Goal: Task Accomplishment & Management: Use online tool/utility

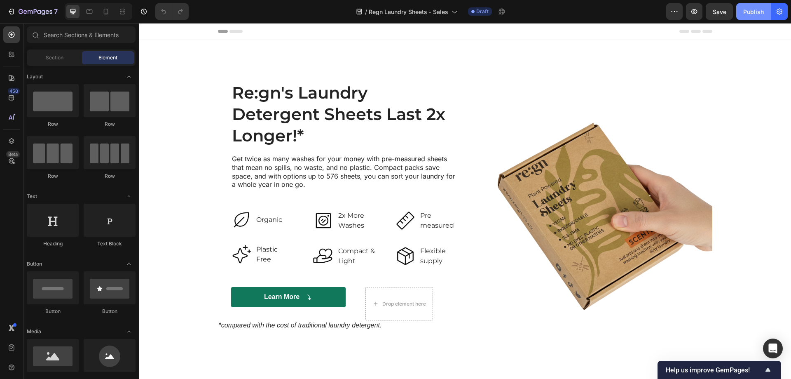
click at [742, 19] on button "Publish" at bounding box center [753, 11] width 35 height 16
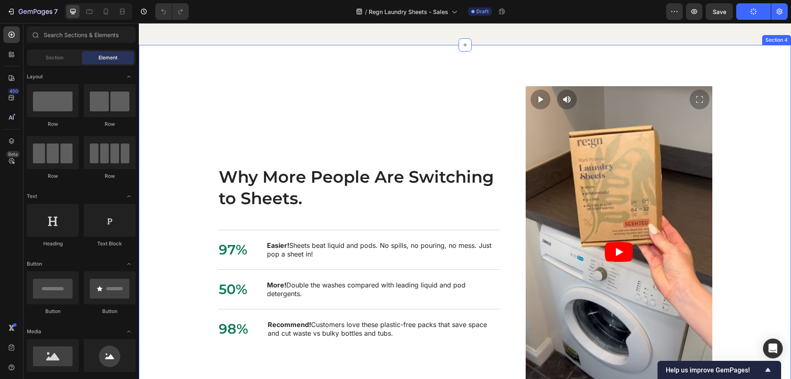
scroll to position [371, 0]
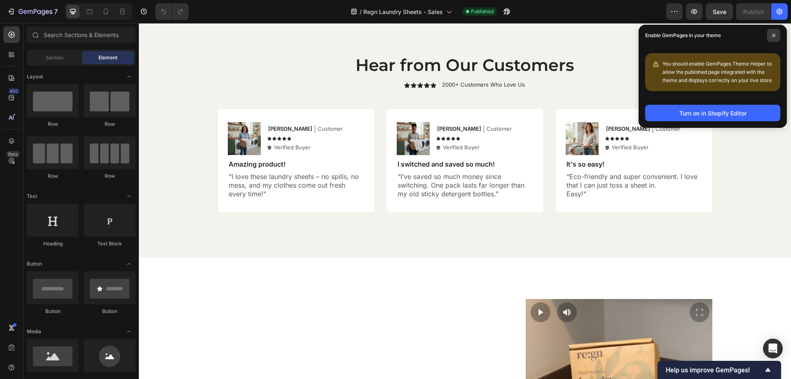
click at [773, 35] on icon at bounding box center [774, 35] width 4 height 4
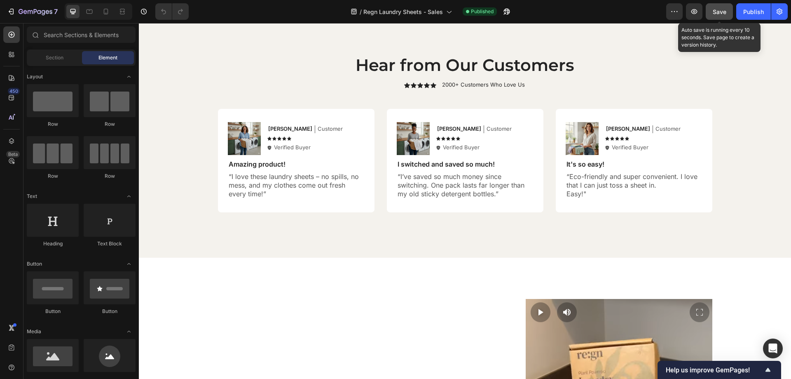
click at [727, 14] on button "Save" at bounding box center [719, 11] width 27 height 16
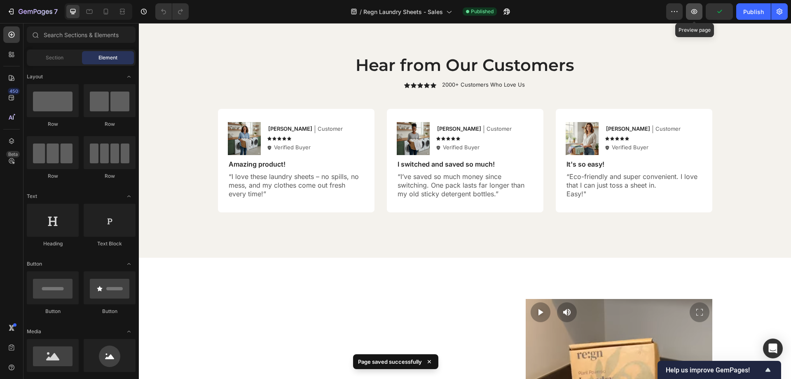
click at [695, 16] on button "button" at bounding box center [694, 11] width 16 height 16
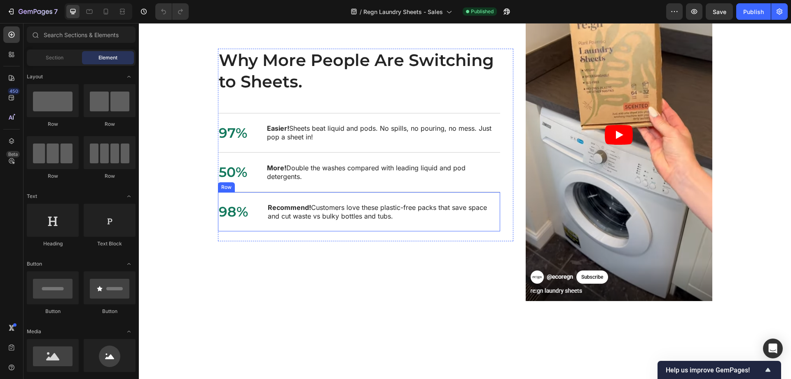
scroll to position [865, 0]
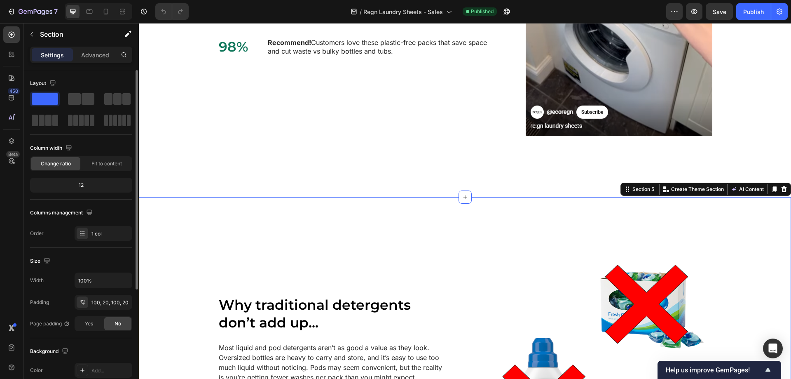
click at [90, 182] on div "12" at bounding box center [81, 185] width 99 height 12
click at [76, 184] on div "12" at bounding box center [81, 185] width 99 height 12
click at [101, 169] on div "Fit to content" at bounding box center [106, 163] width 49 height 13
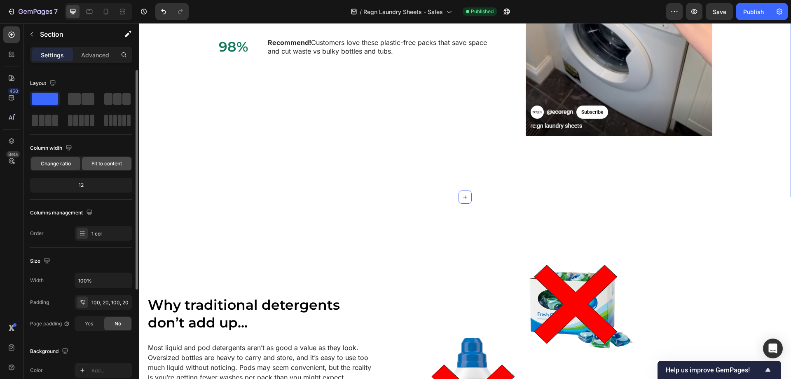
click at [108, 166] on span "Fit to content" at bounding box center [106, 163] width 30 height 7
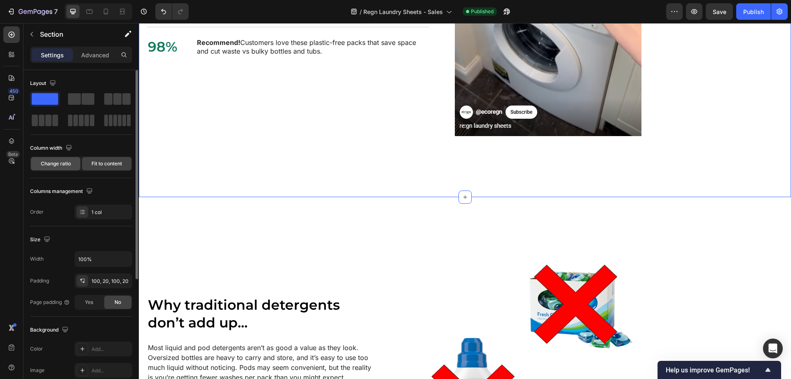
click at [55, 162] on span "Change ratio" at bounding box center [56, 163] width 30 height 7
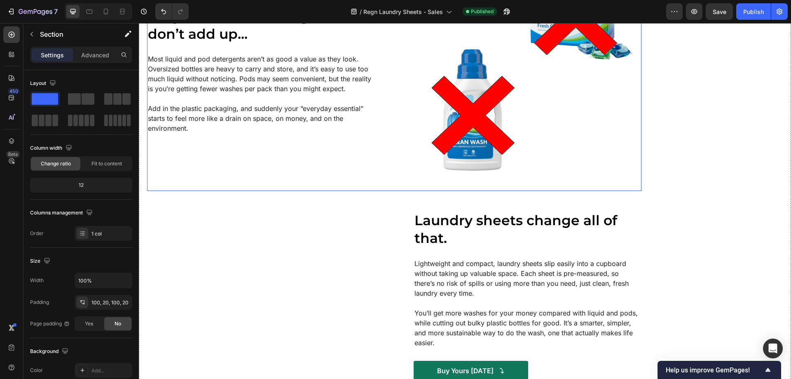
scroll to position [989, 0]
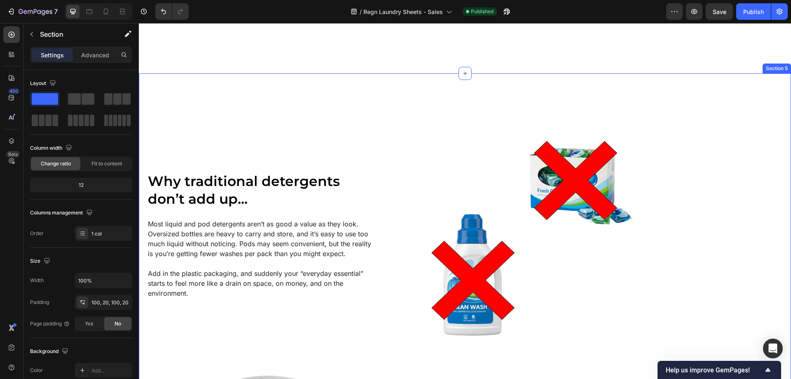
click at [295, 110] on div "Why traditional detergents don’t add up... Heading Most liquid and pod detergen…" at bounding box center [465, 365] width 652 height 584
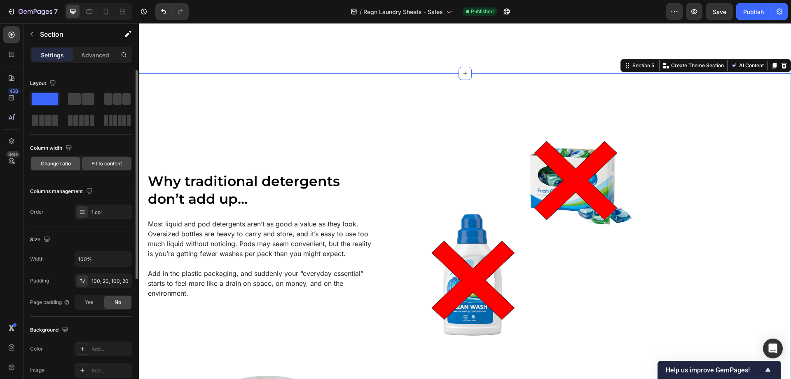
click at [63, 163] on span "Change ratio" at bounding box center [56, 163] width 30 height 7
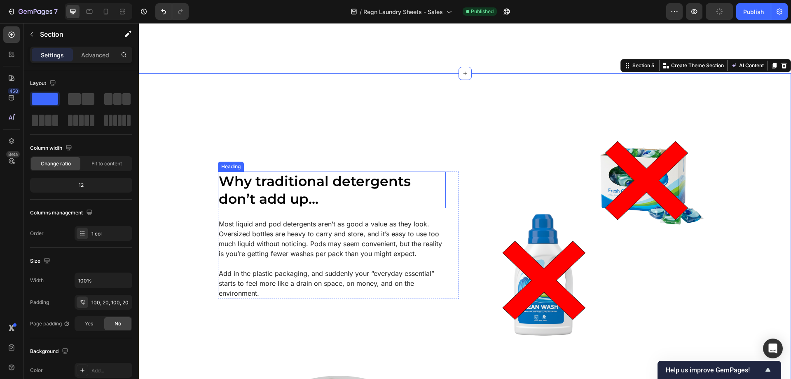
scroll to position [865, 0]
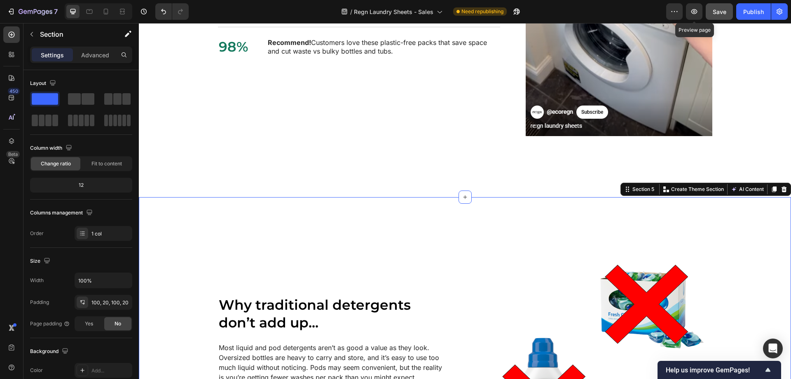
click at [729, 10] on button "Save" at bounding box center [719, 11] width 27 height 16
